Goal: Task Accomplishment & Management: Manage account settings

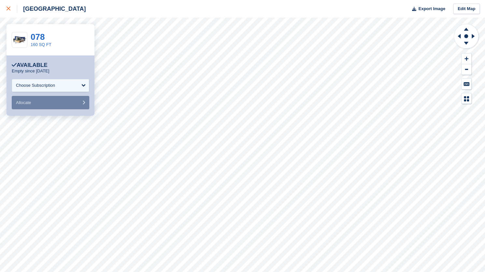
click at [5, 8] on link at bounding box center [8, 9] width 17 height 18
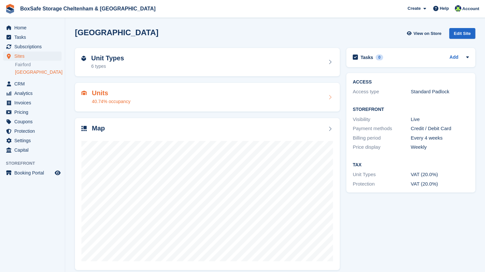
click at [136, 103] on div "Units 40.74% occupancy" at bounding box center [208, 97] width 252 height 16
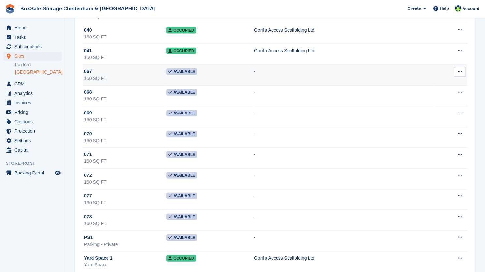
scroll to position [877, 0]
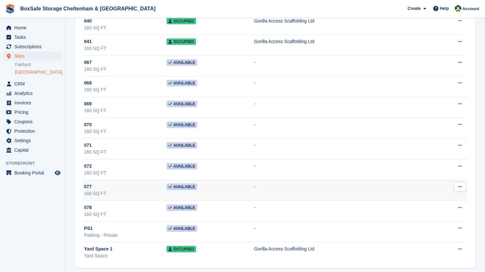
click at [154, 190] on div "160 SQ FT" at bounding box center [125, 193] width 82 height 7
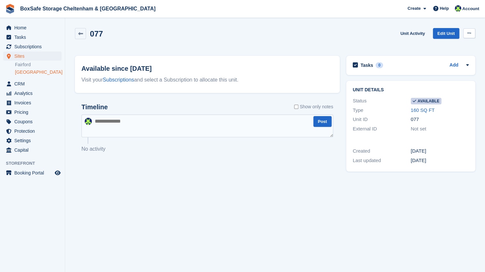
click at [469, 31] on icon at bounding box center [470, 33] width 4 height 4
click at [444, 43] on p "Make unavailable" at bounding box center [444, 46] width 57 height 8
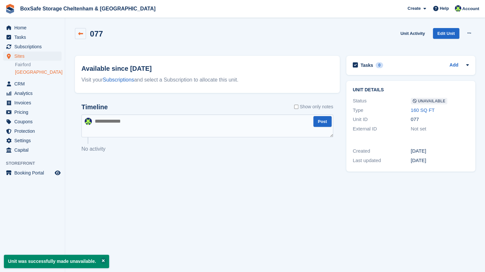
click at [76, 36] on link at bounding box center [80, 33] width 11 height 11
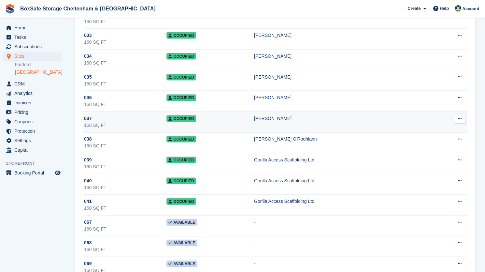
scroll to position [877, 0]
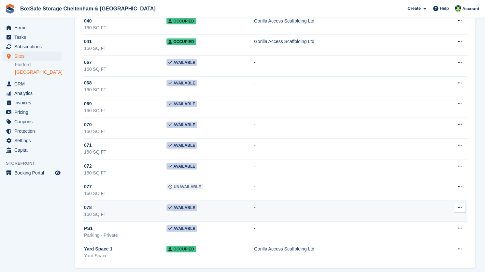
click at [133, 204] on div "078" at bounding box center [125, 207] width 82 height 7
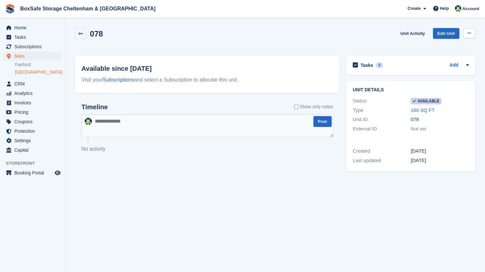
click at [473, 33] on button at bounding box center [470, 33] width 12 height 10
click at [419, 48] on p "Make unavailable" at bounding box center [444, 46] width 57 height 8
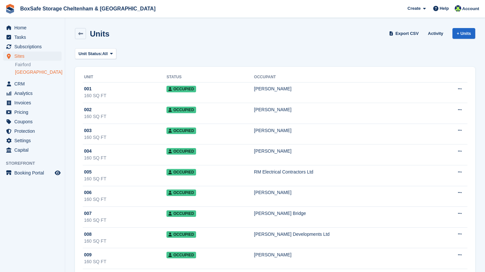
scroll to position [876, 0]
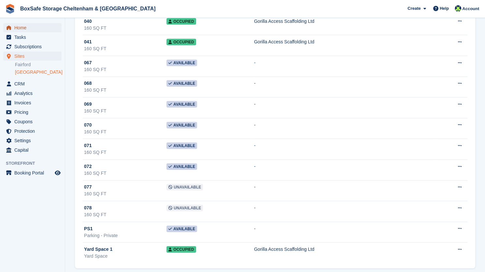
click at [17, 26] on span "Home" at bounding box center [33, 27] width 39 height 9
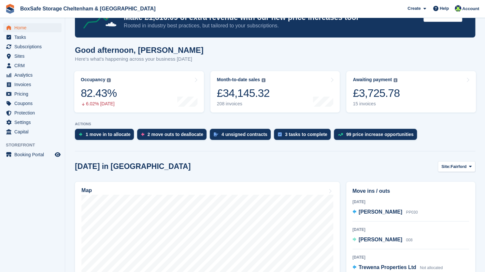
scroll to position [130, 0]
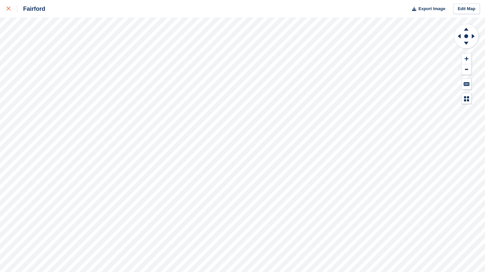
click at [7, 8] on icon at bounding box center [9, 9] width 4 height 4
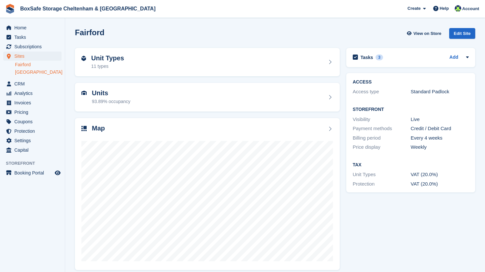
click at [34, 74] on link "[GEOGRAPHIC_DATA]" at bounding box center [38, 72] width 47 height 6
click at [37, 70] on link "[GEOGRAPHIC_DATA]" at bounding box center [38, 72] width 47 height 6
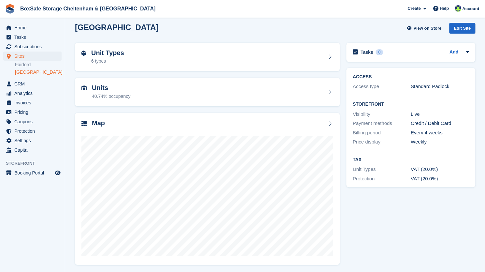
scroll to position [6, 0]
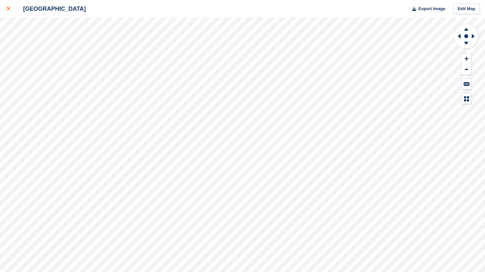
click at [8, 9] on icon at bounding box center [9, 9] width 4 height 4
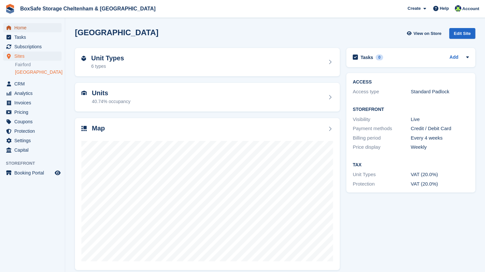
click at [16, 26] on span "Home" at bounding box center [33, 27] width 39 height 9
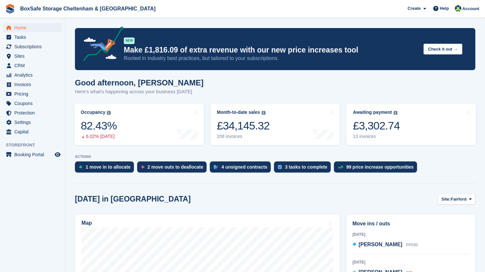
click at [377, 127] on div "£3,302.74" at bounding box center [376, 125] width 47 height 13
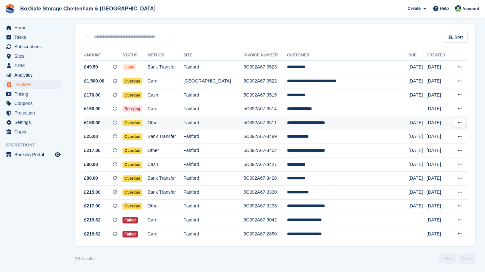
scroll to position [52, 0]
